Goal: Task Accomplishment & Management: Use online tool/utility

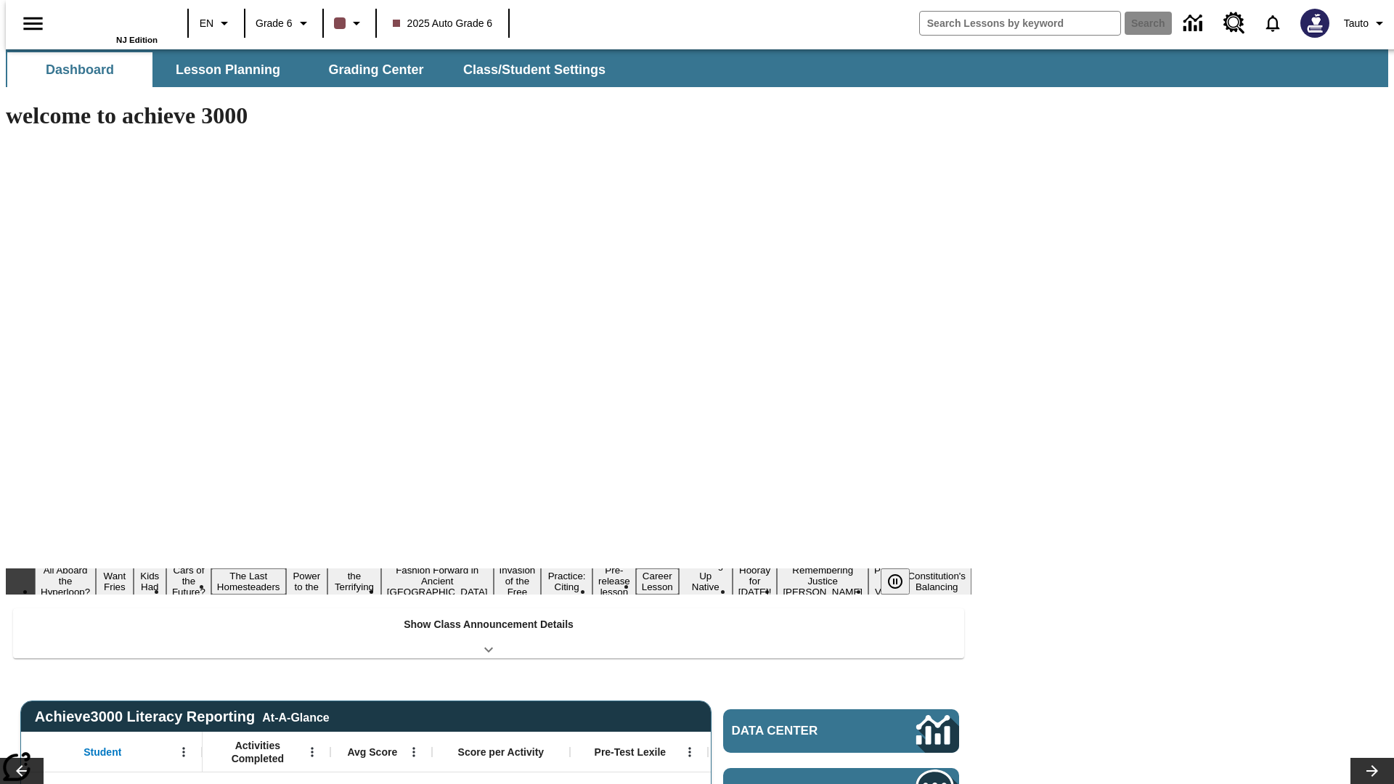
type input "-1"
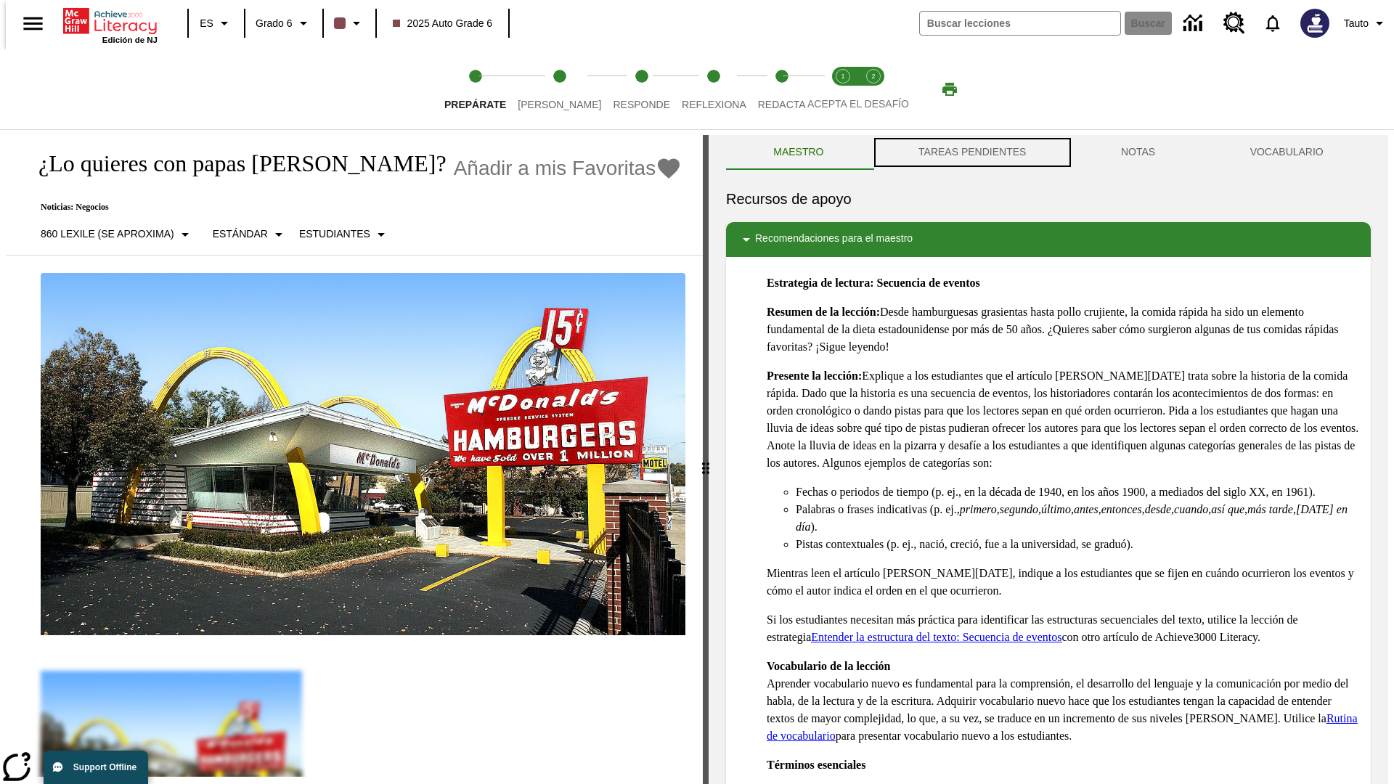
click at [971, 152] on button "TAREAS PENDIENTES" at bounding box center [972, 152] width 203 height 35
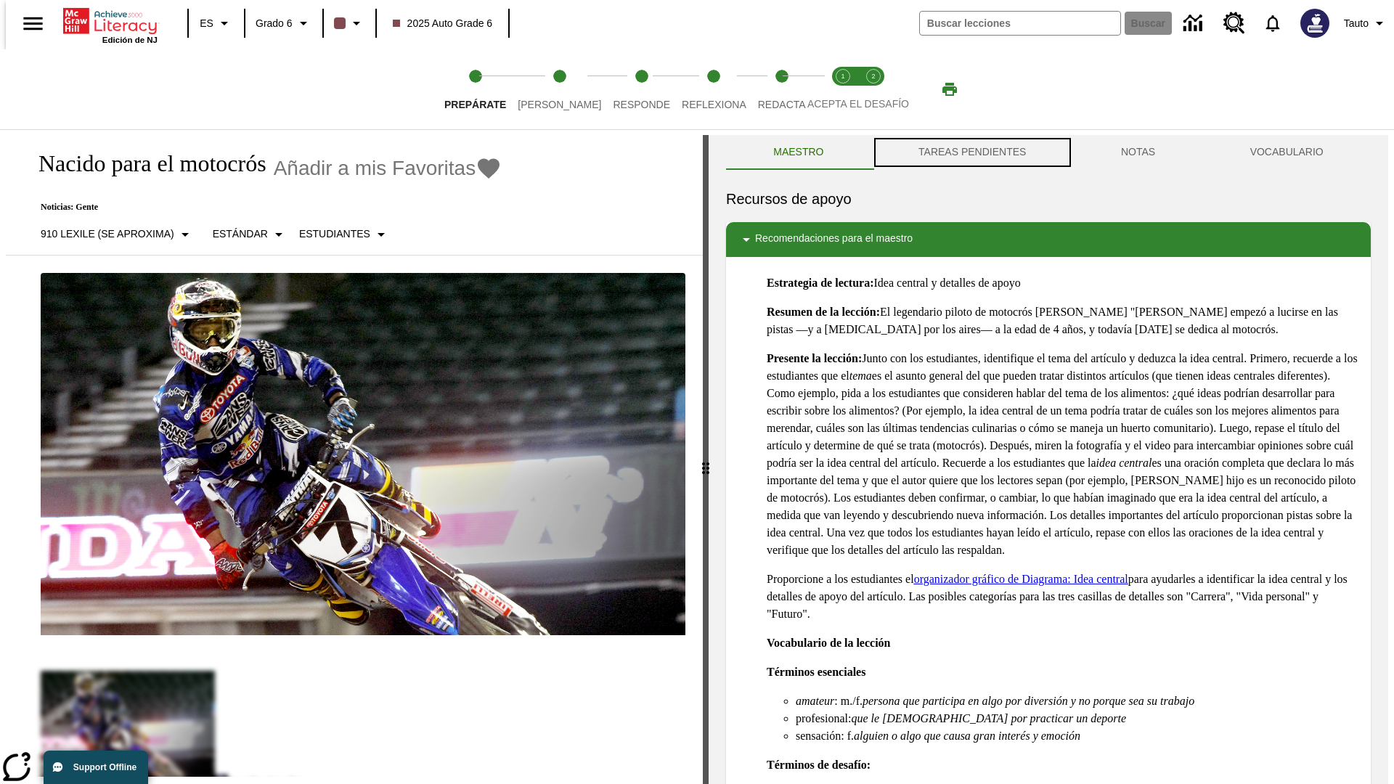
click at [971, 152] on button "TAREAS PENDIENTES" at bounding box center [972, 152] width 203 height 35
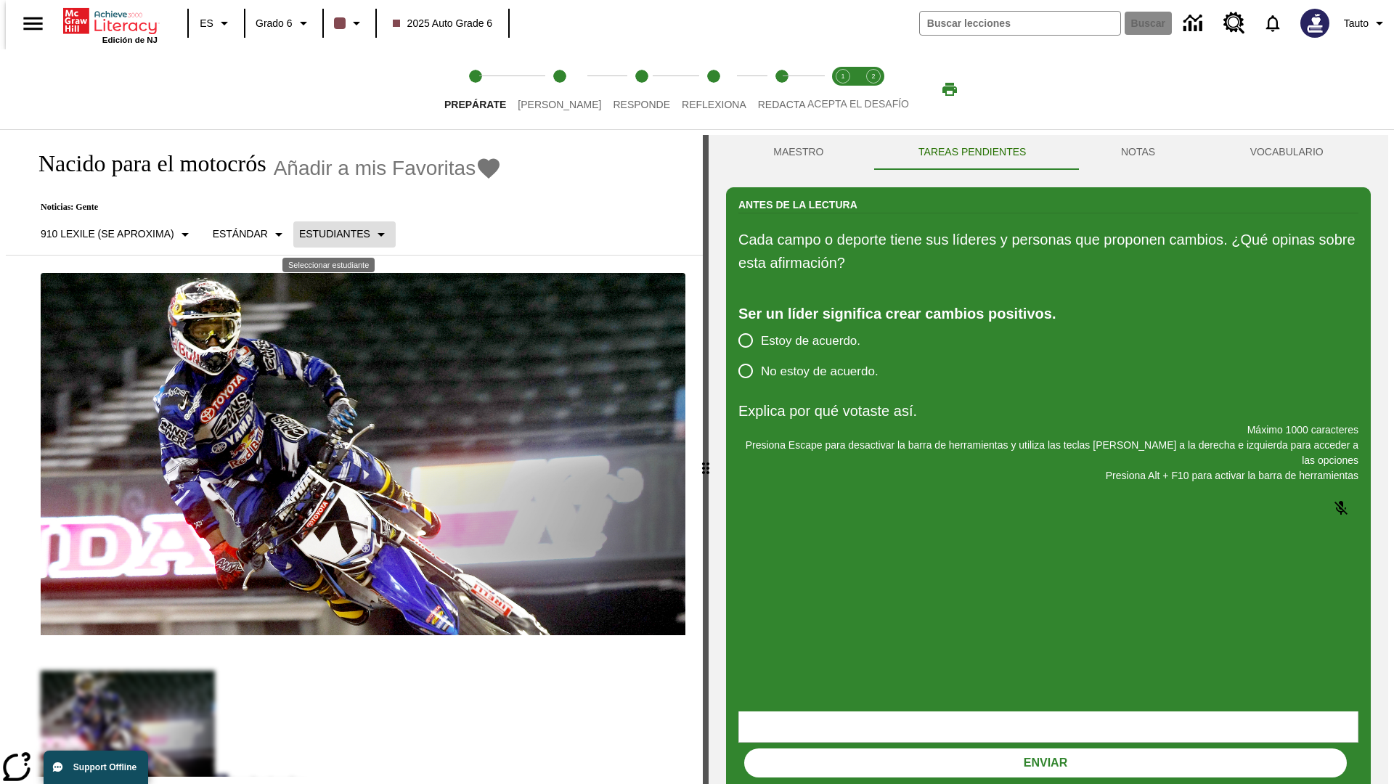
click at [333, 234] on p "Estudiantes" at bounding box center [334, 234] width 71 height 15
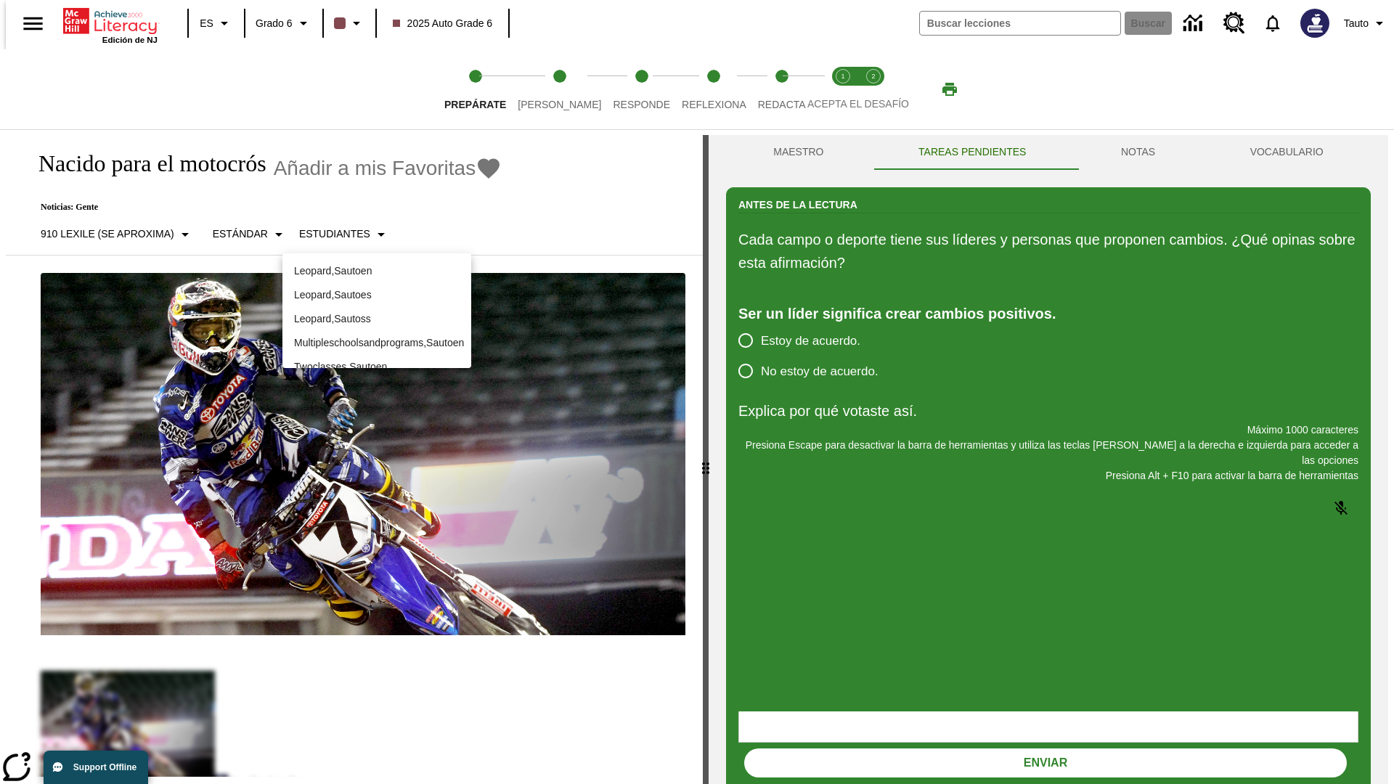
click at [377, 295] on p "Leopard , Sautoes" at bounding box center [377, 295] width 166 height 15
